Goal: Find specific page/section: Find specific page/section

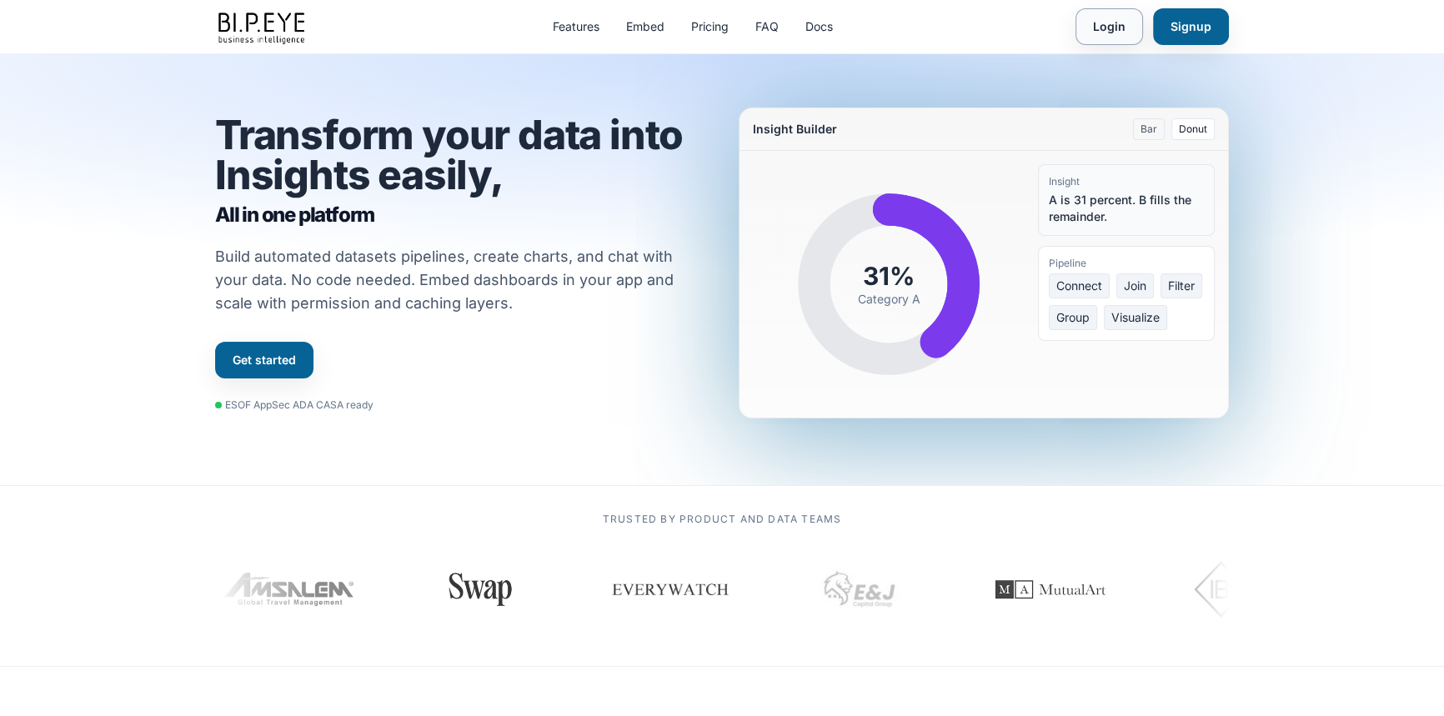
click at [1113, 28] on link "Login" at bounding box center [1110, 26] width 68 height 37
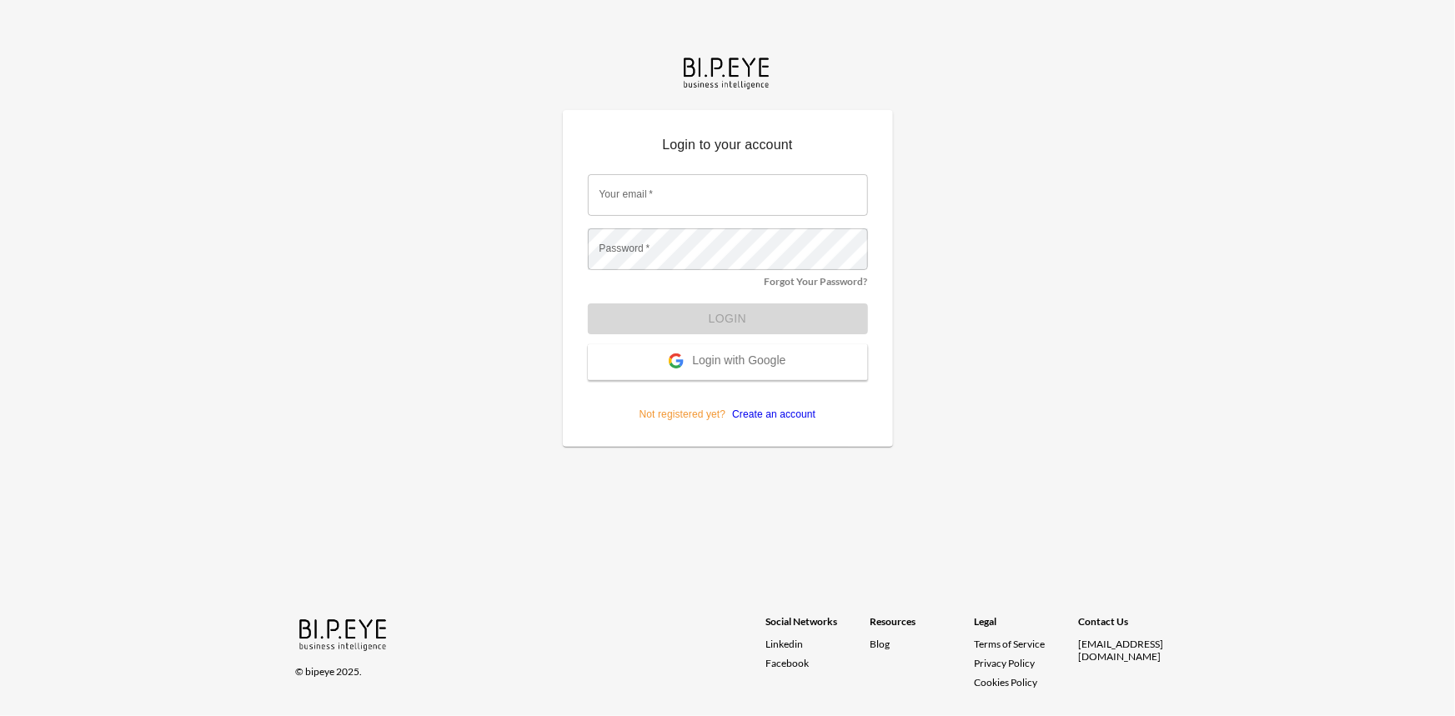
click at [654, 194] on input "Your email   *" at bounding box center [728, 195] width 280 height 42
type input "[EMAIL_ADDRESS][DOMAIN_NAME]"
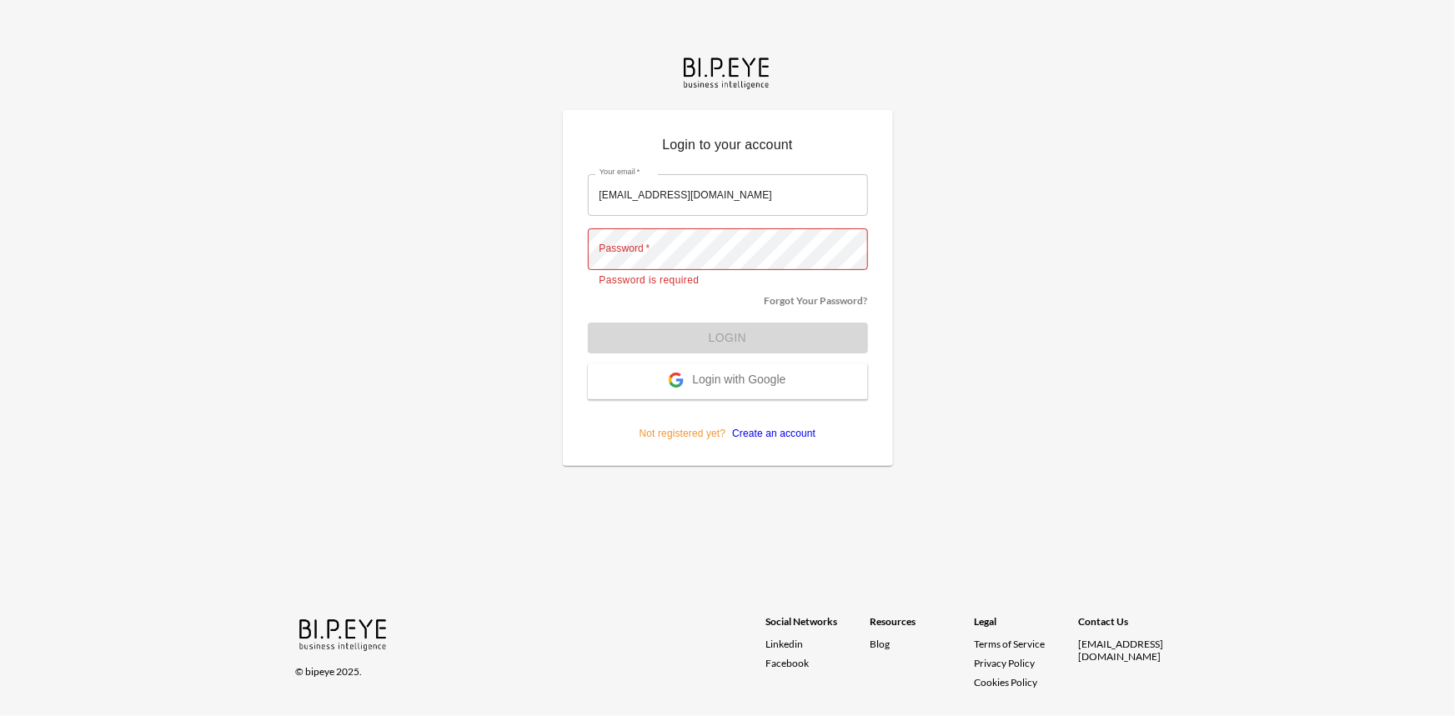
click at [647, 374] on button "Login with Google" at bounding box center [728, 382] width 280 height 36
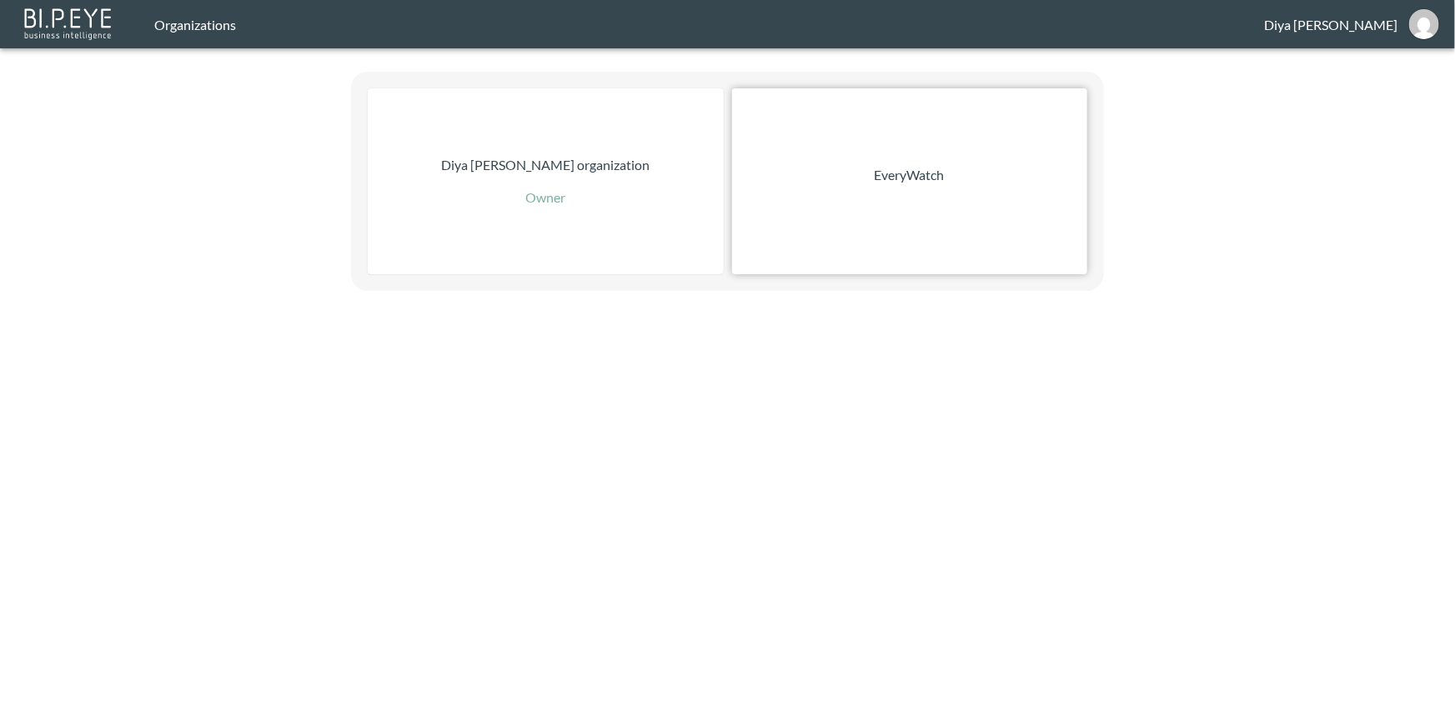
click at [806, 208] on div "EveryWatch" at bounding box center [909, 181] width 355 height 186
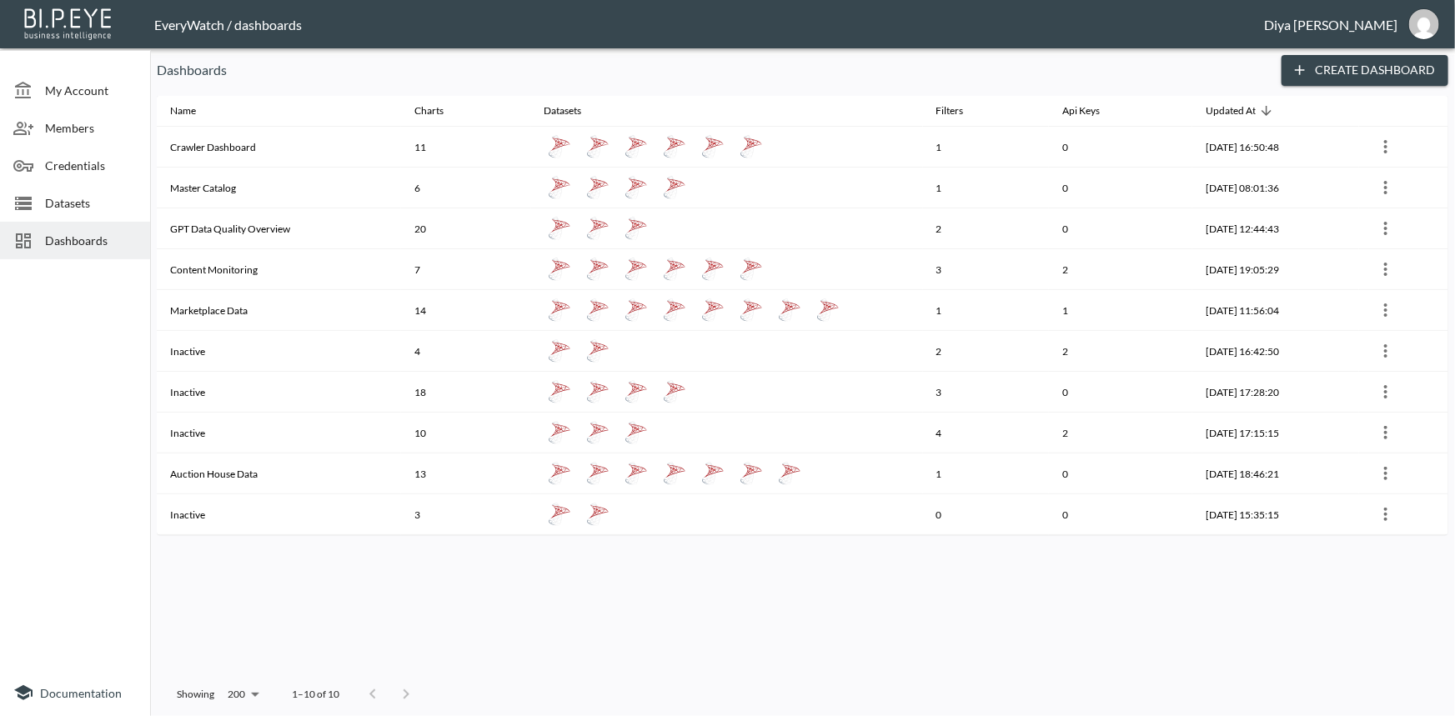
click at [69, 204] on span "Datasets" at bounding box center [91, 203] width 92 height 18
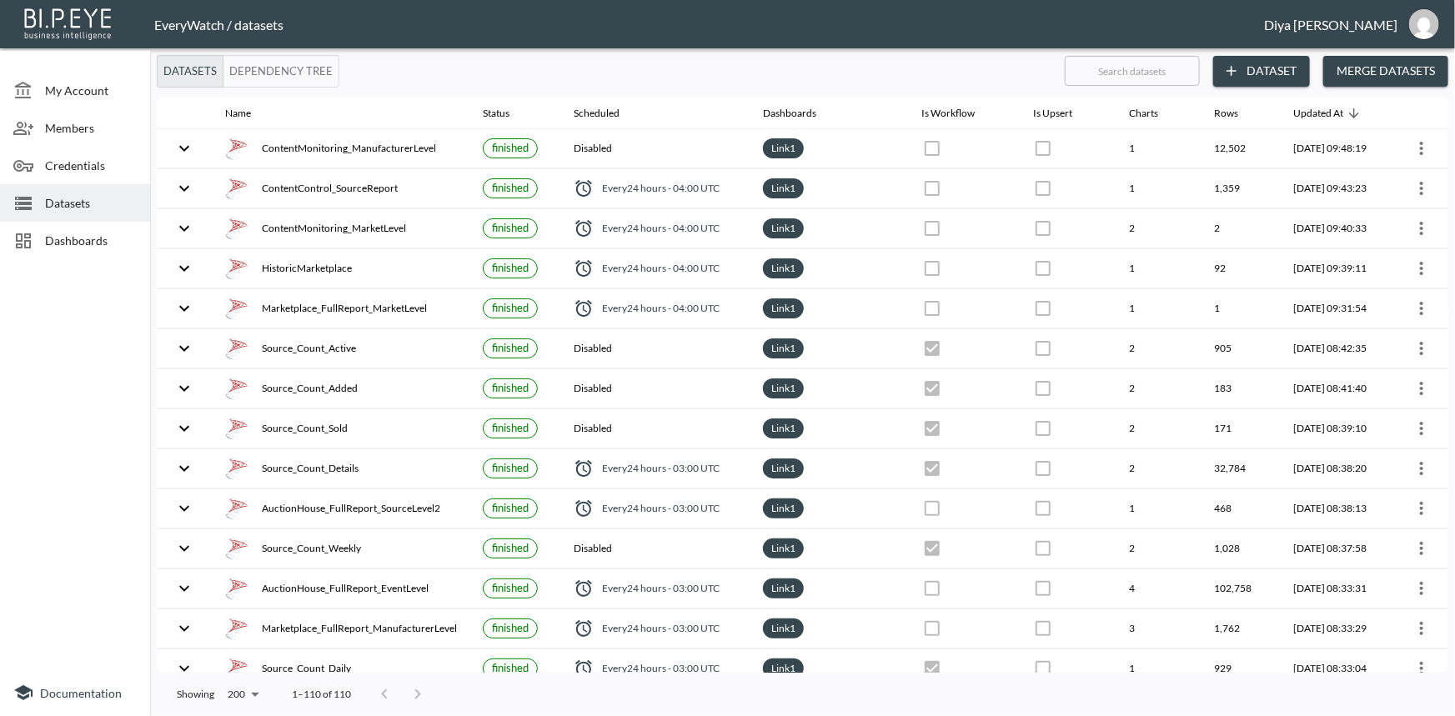
click at [103, 234] on span "Dashboards" at bounding box center [91, 241] width 92 height 18
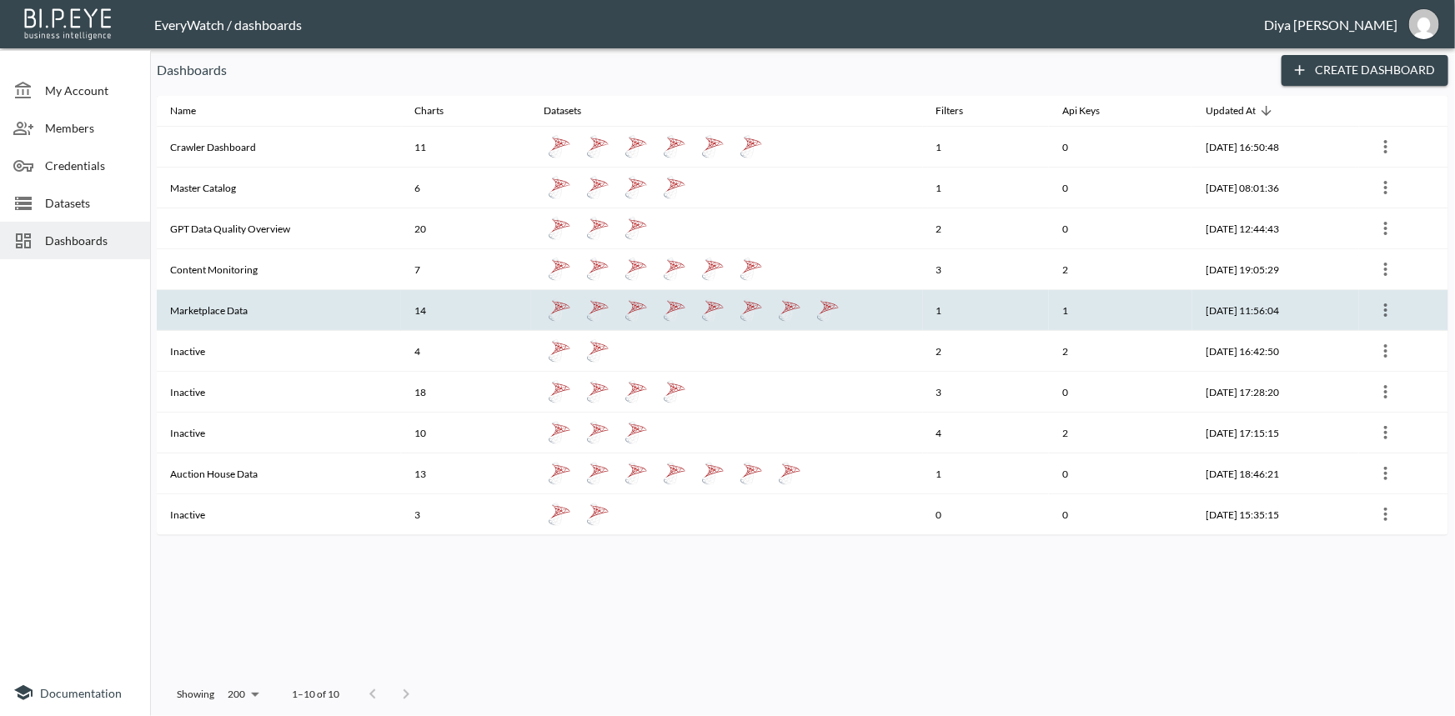
click at [219, 310] on th "Marketplace Data" at bounding box center [279, 310] width 244 height 41
